Goal: Information Seeking & Learning: Check status

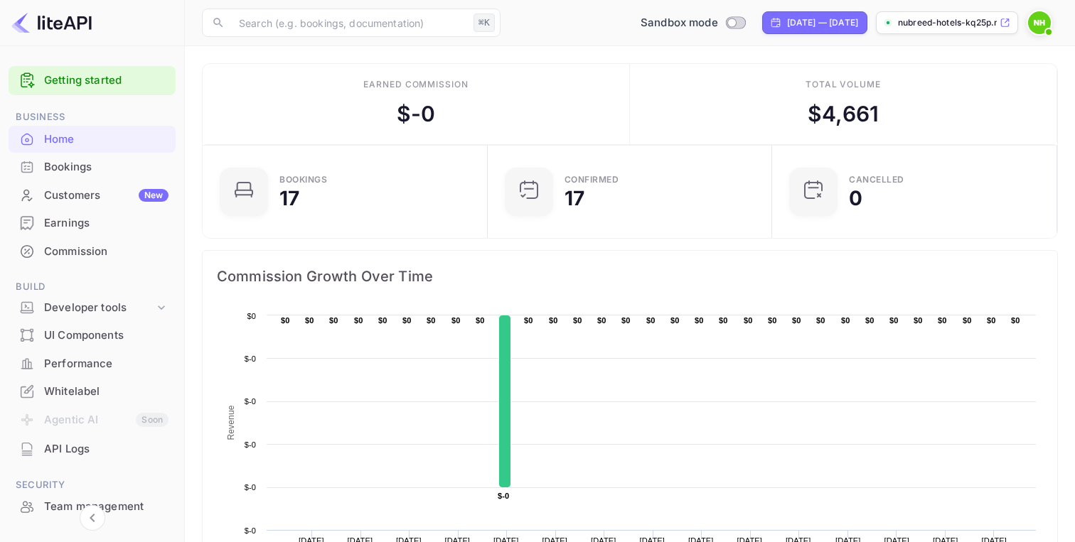
scroll to position [3, 0]
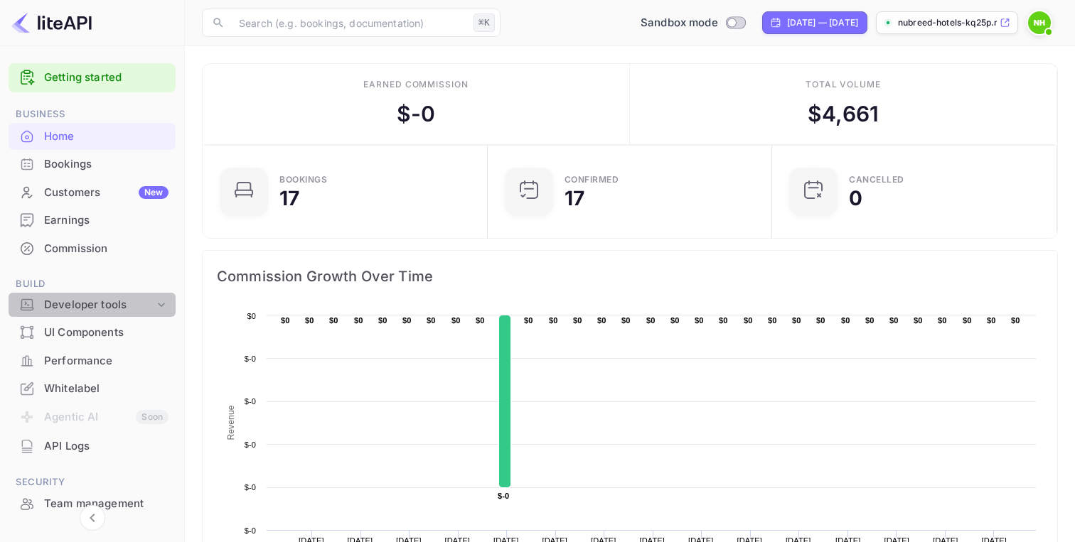
click at [144, 304] on div "Developer tools" at bounding box center [99, 305] width 110 height 16
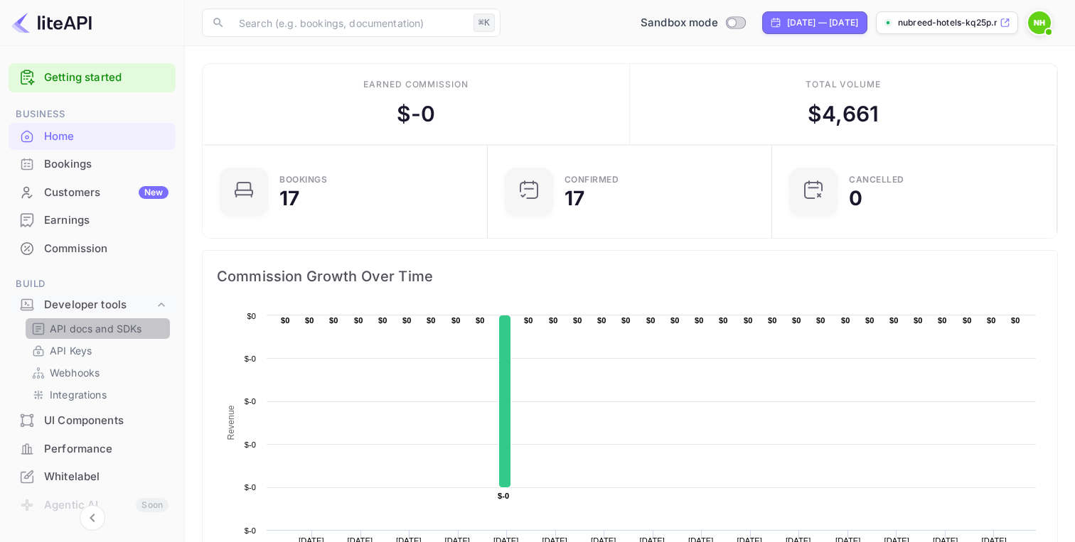
click at [100, 331] on p "API docs and SDKs" at bounding box center [96, 328] width 92 height 15
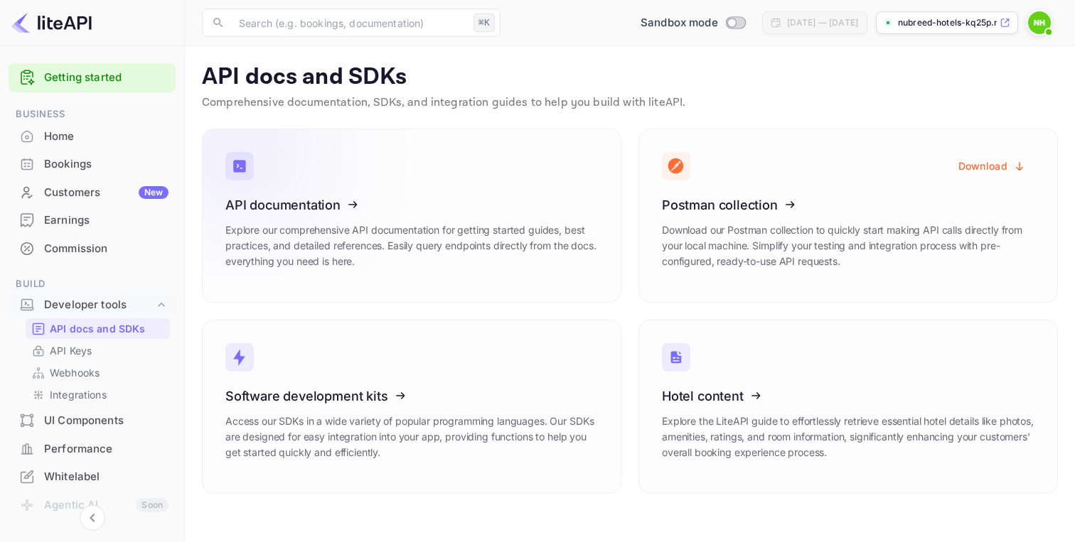
click at [298, 206] on icon at bounding box center [313, 202] width 221 height 146
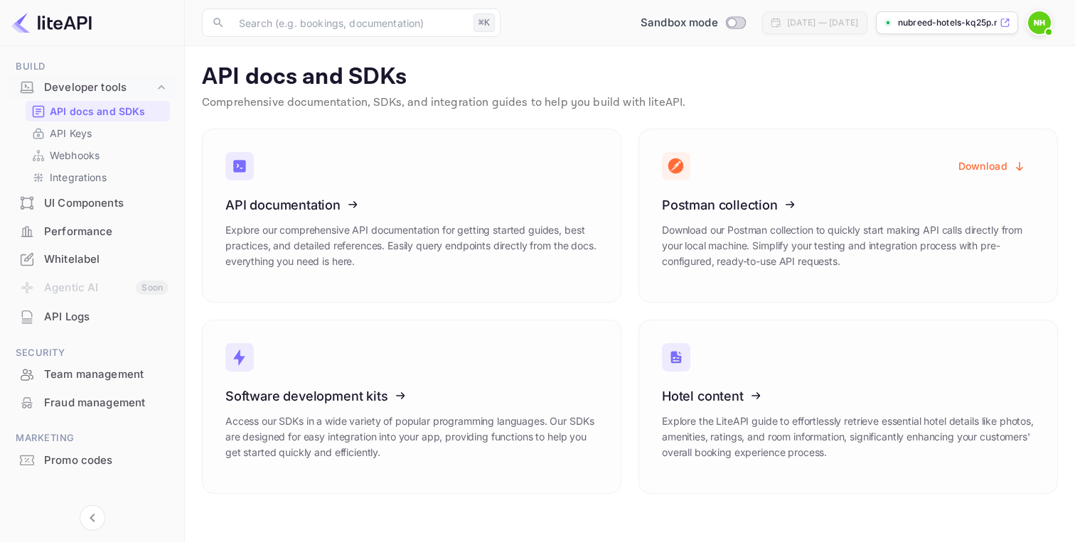
scroll to position [223, 0]
click at [94, 316] on div "API Logs" at bounding box center [106, 314] width 124 height 16
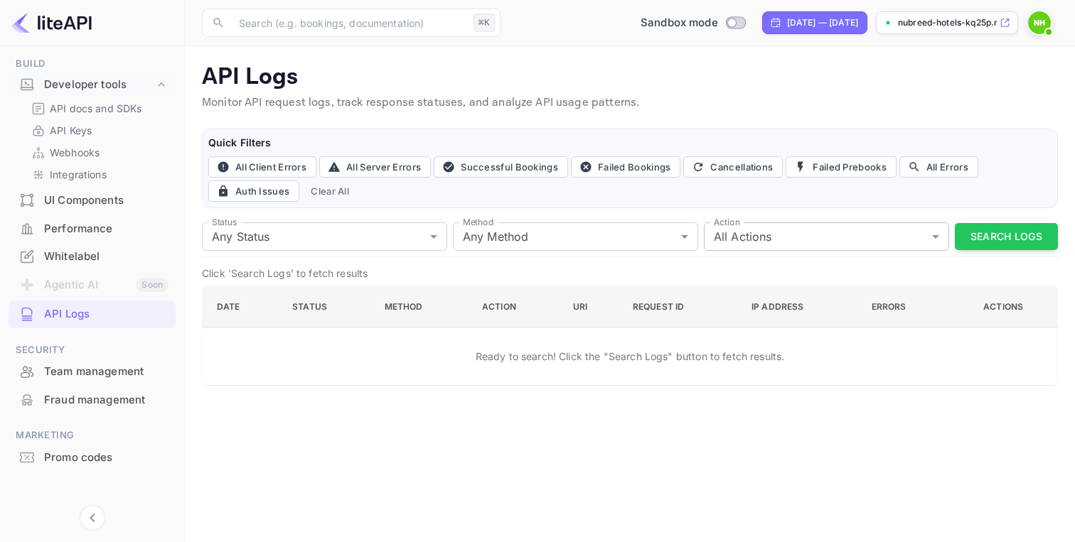
click at [786, 232] on body "Getting started Business Home Bookings Customers New Earnings Commission Build …" at bounding box center [537, 271] width 1075 height 542
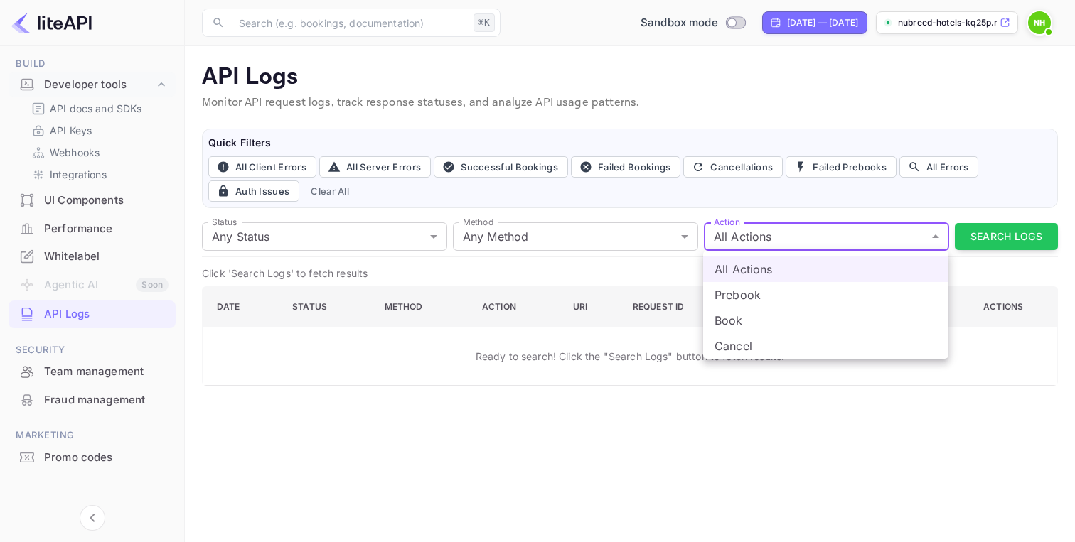
click at [648, 242] on div at bounding box center [537, 271] width 1075 height 542
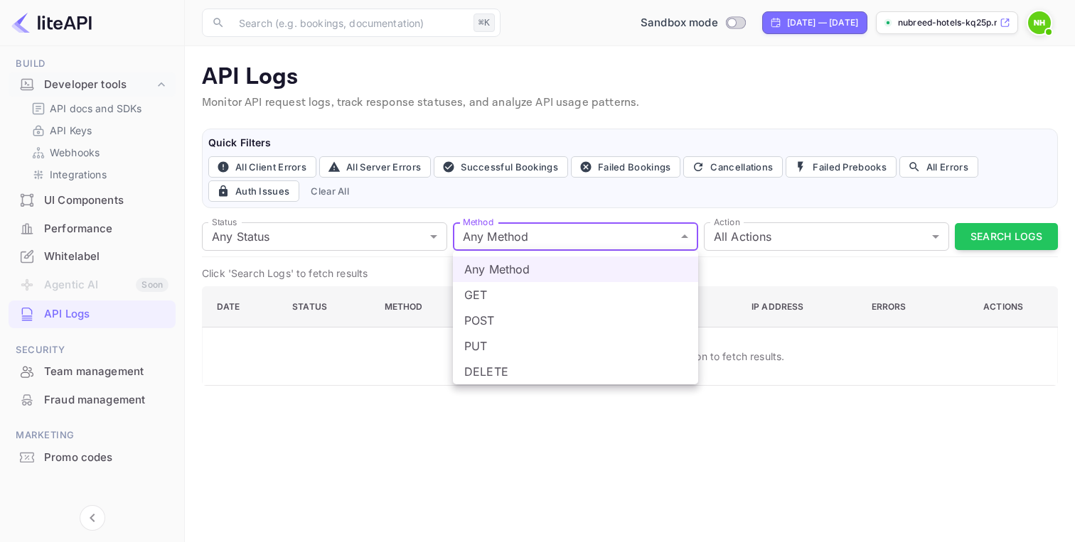
click at [633, 224] on body "Getting started Business Home Bookings Customers New Earnings Commission Build …" at bounding box center [537, 271] width 1075 height 542
click at [372, 235] on div at bounding box center [537, 271] width 1075 height 542
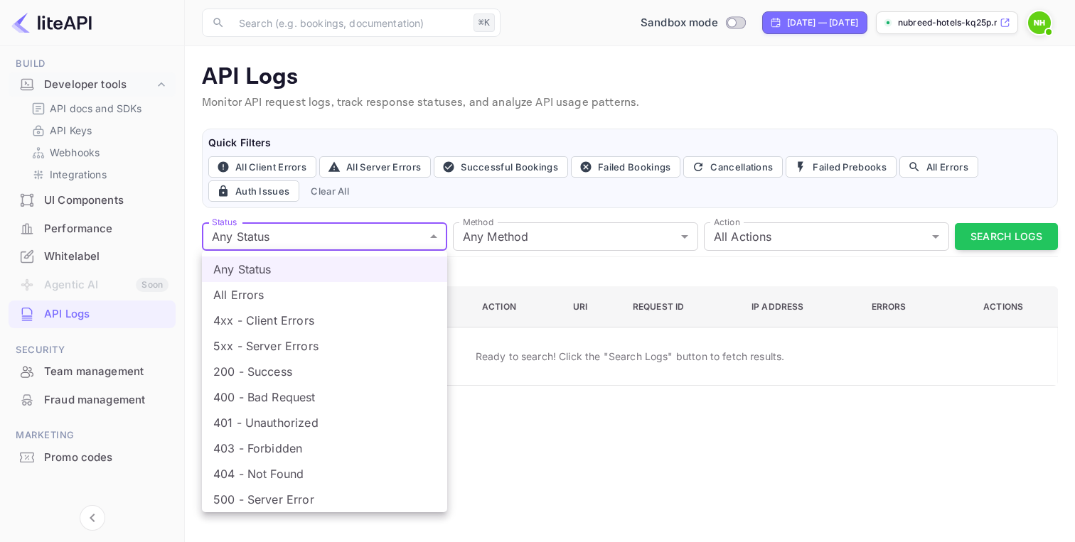
click at [372, 235] on body "Getting started Business Home Bookings Customers New Earnings Commission Build …" at bounding box center [537, 271] width 1075 height 542
click at [1004, 239] on div at bounding box center [537, 271] width 1075 height 542
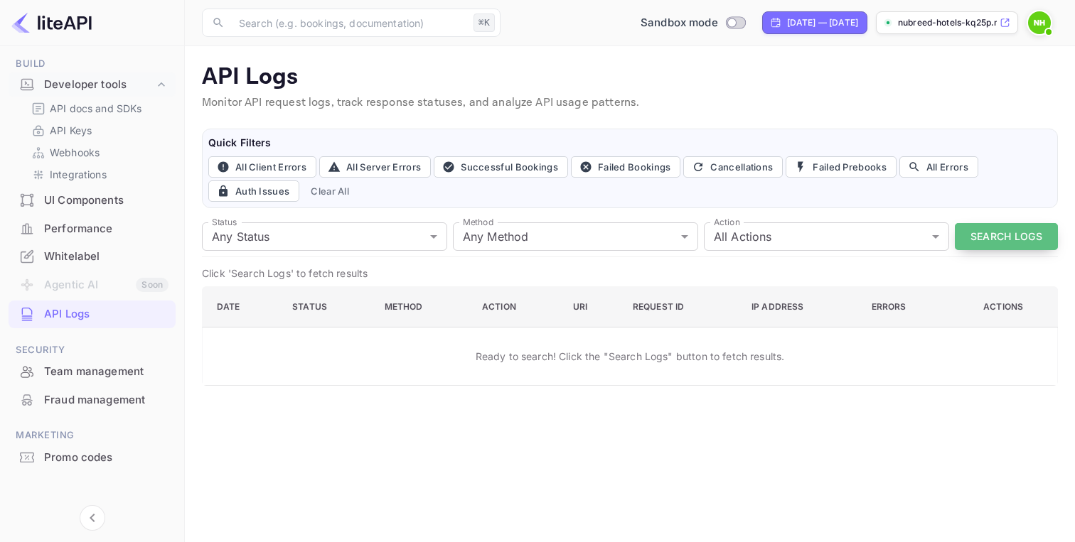
click at [1008, 240] on button "Search Logs" at bounding box center [1006, 237] width 103 height 28
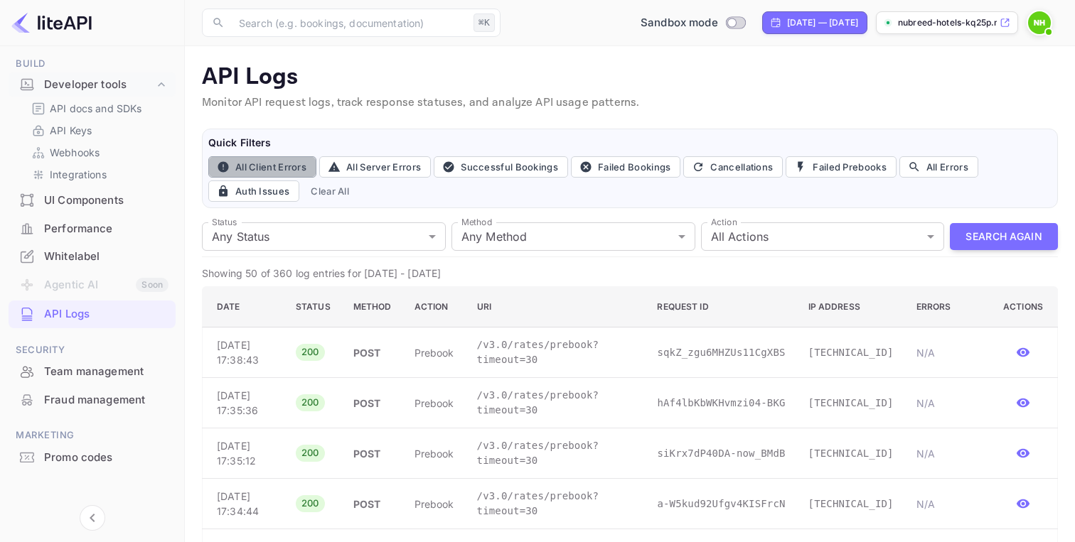
click at [294, 168] on button "All Client Errors" at bounding box center [262, 166] width 108 height 21
type input "4xx"
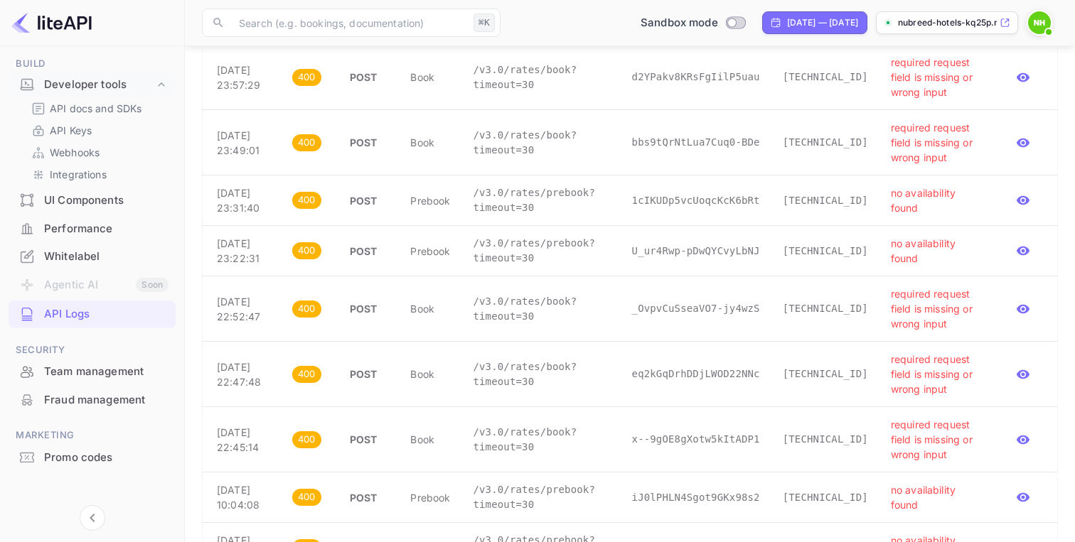
scroll to position [335, 0]
